Goal: Task Accomplishment & Management: Manage account settings

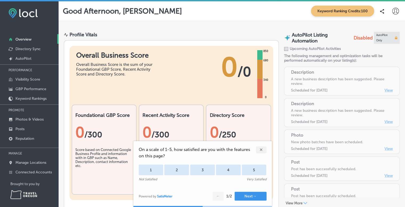
click at [261, 150] on div "✕" at bounding box center [261, 149] width 11 height 7
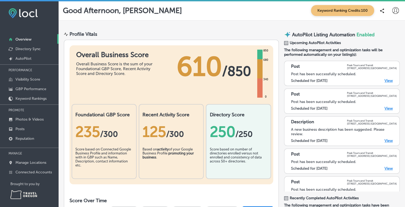
scroll to position [0, 0]
click at [387, 82] on link "View" at bounding box center [388, 81] width 8 height 5
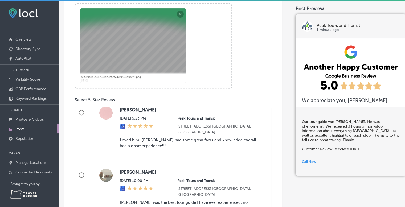
scroll to position [269, 0]
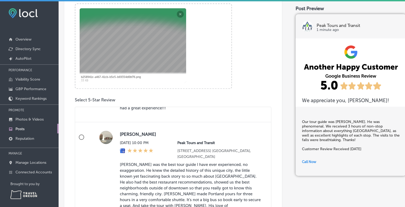
click at [339, 191] on div "Post Preview Peak Tours and Transit 1 minute ago We appreciate you, Dick Talber…" at bounding box center [348, 123] width 104 height 537
click at [395, 69] on img at bounding box center [351, 69] width 111 height 55
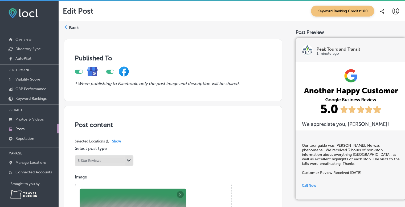
click at [71, 29] on label "Back" at bounding box center [74, 28] width 10 height 6
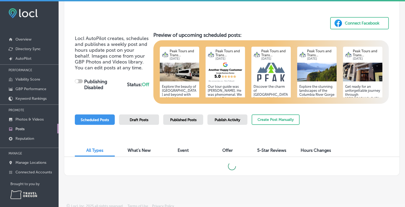
scroll to position [3, 0]
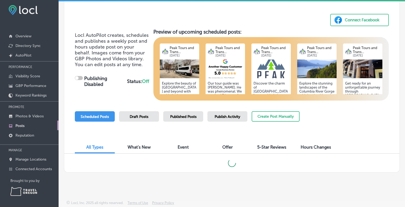
checkbox input "true"
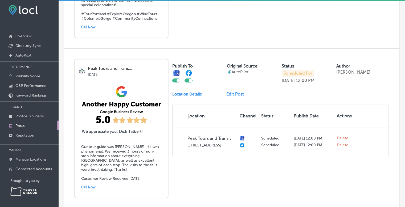
scroll to position [312, 0]
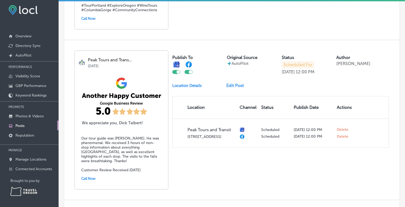
click at [306, 67] on div "Scheduled For Sep 05, 2025 12:00 PM" at bounding box center [308, 67] width 52 height 13
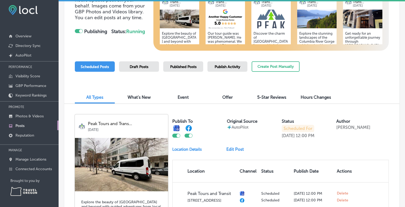
scroll to position [79, 0]
click at [23, 170] on p "Connected Accounts" at bounding box center [33, 168] width 36 height 5
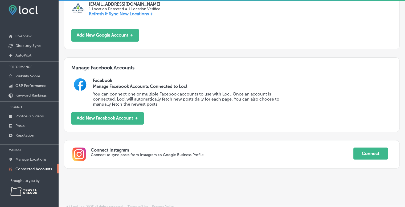
scroll to position [140, 0]
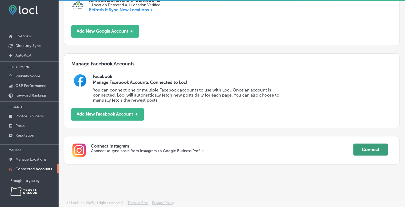
click at [366, 151] on button "Connect" at bounding box center [370, 149] width 35 height 12
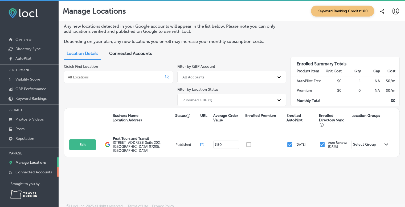
click at [44, 171] on p "Connected Accounts" at bounding box center [33, 172] width 36 height 5
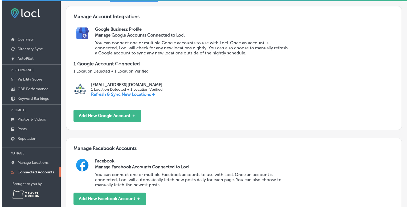
scroll to position [141, 0]
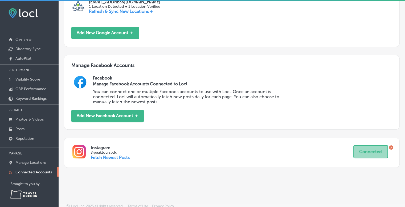
click at [121, 157] on p "Fetch Newest Posts" at bounding box center [110, 157] width 39 height 5
